Goal: Task Accomplishment & Management: Manage account settings

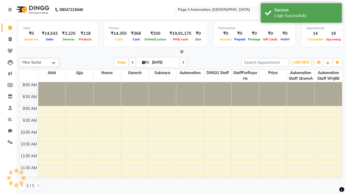
select select "en"
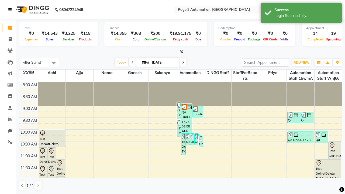
click at [11, 10] on icon at bounding box center [9, 10] width 3 height 4
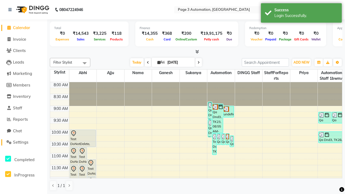
click at [23, 142] on span "Settings" at bounding box center [20, 141] width 15 height 5
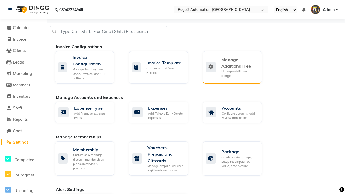
click at [232, 67] on div "Manage Additional Fee" at bounding box center [239, 62] width 36 height 13
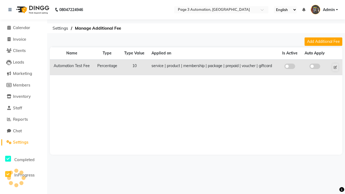
click at [289, 66] on span at bounding box center [289, 66] width 11 height 5
click at [289, 67] on input "checkbox" at bounding box center [289, 67] width 0 height 0
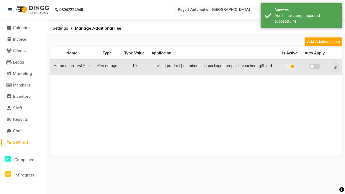
click at [314, 66] on span at bounding box center [314, 66] width 11 height 5
click at [315, 67] on input "checkbox" at bounding box center [315, 67] width 0 height 0
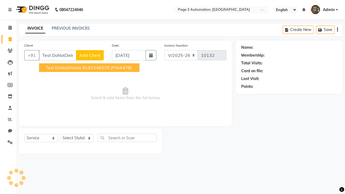
select select "2774"
select select "service"
click at [90, 68] on ngb-highlight "8192346578" at bounding box center [95, 67] width 27 height 5
type input "8192346578"
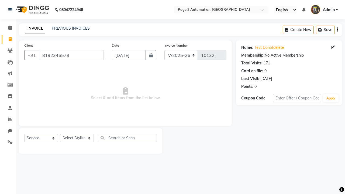
select select "71572"
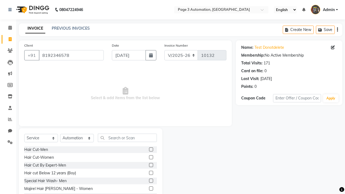
click at [151, 173] on label at bounding box center [151, 173] width 4 height 4
click at [151, 173] on input "checkbox" at bounding box center [151, 173] width 4 height 4
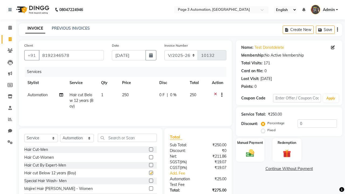
checkbox input "false"
click at [11, 10] on icon at bounding box center [9, 10] width 3 height 4
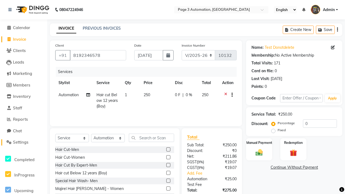
click at [23, 142] on span "Settings" at bounding box center [20, 141] width 15 height 5
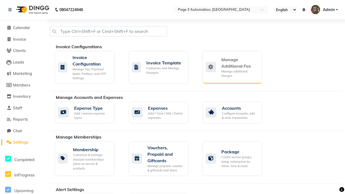
click at [232, 67] on div "Manage Additional Fee" at bounding box center [239, 62] width 36 height 13
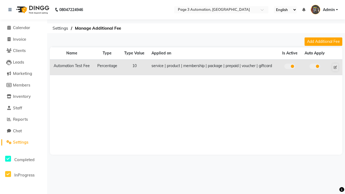
click at [289, 66] on span at bounding box center [289, 66] width 11 height 5
click at [289, 67] on input "checkbox" at bounding box center [289, 67] width 0 height 0
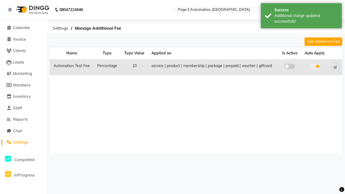
click at [314, 66] on span at bounding box center [314, 66] width 11 height 5
click at [315, 67] on input "checkbox" at bounding box center [315, 67] width 0 height 0
